Goal: Task Accomplishment & Management: Use online tool/utility

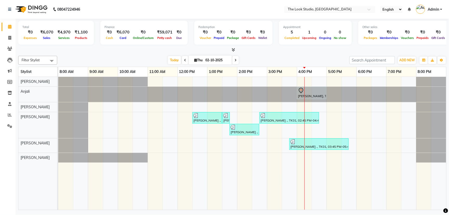
click at [109, 59] on div "Today Thu 02-10-2025" at bounding box center [203, 60] width 287 height 8
click at [10, 47] on icon at bounding box center [9, 49] width 5 height 4
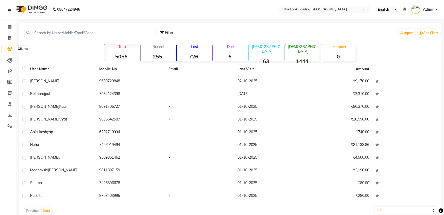
click at [9, 51] on span at bounding box center [9, 49] width 9 height 6
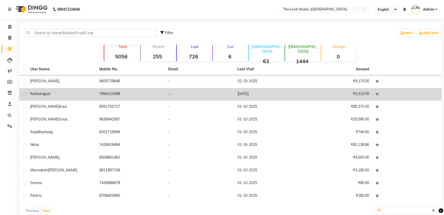
click at [47, 95] on span "rajput" at bounding box center [46, 94] width 10 height 5
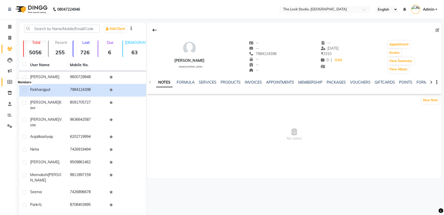
click at [11, 84] on icon at bounding box center [9, 82] width 5 height 4
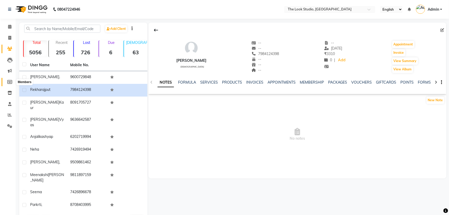
select select
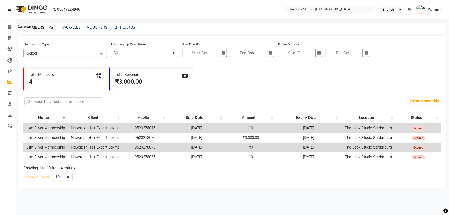
click at [7, 26] on span at bounding box center [9, 27] width 9 height 6
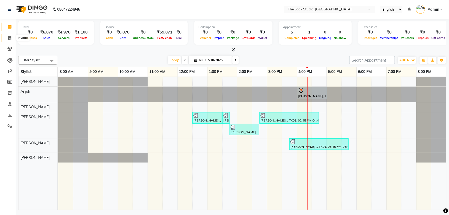
click at [6, 37] on span at bounding box center [9, 38] width 9 height 6
select select "service"
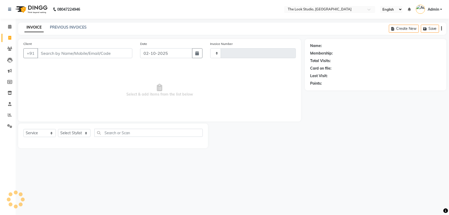
type input "0918"
click at [8, 38] on icon at bounding box center [9, 38] width 3 height 4
select select "6149"
select select "product"
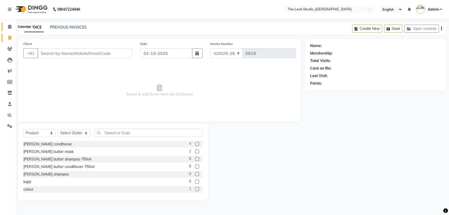
click at [8, 28] on icon at bounding box center [9, 27] width 3 height 4
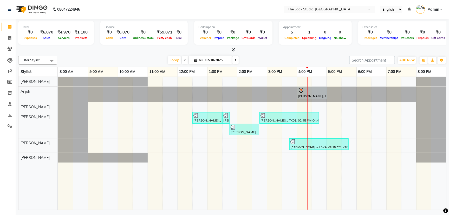
click at [121, 57] on div "Today Thu 02-10-2025" at bounding box center [203, 60] width 287 height 8
click at [10, 49] on icon at bounding box center [9, 49] width 5 height 4
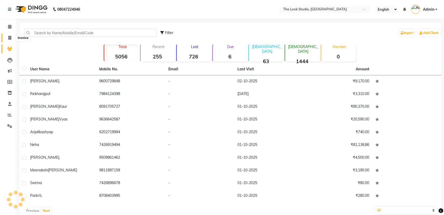
click at [9, 36] on span at bounding box center [9, 38] width 9 height 6
select select "service"
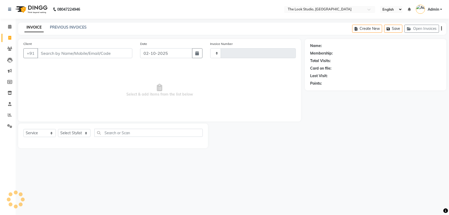
type input "0918"
select select "6149"
select select "product"
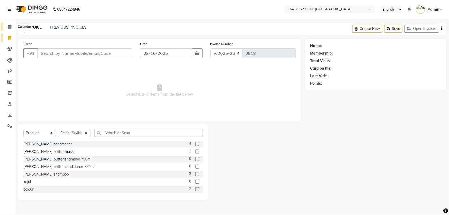
click at [7, 27] on span at bounding box center [9, 27] width 9 height 6
